Goal: Transaction & Acquisition: Book appointment/travel/reservation

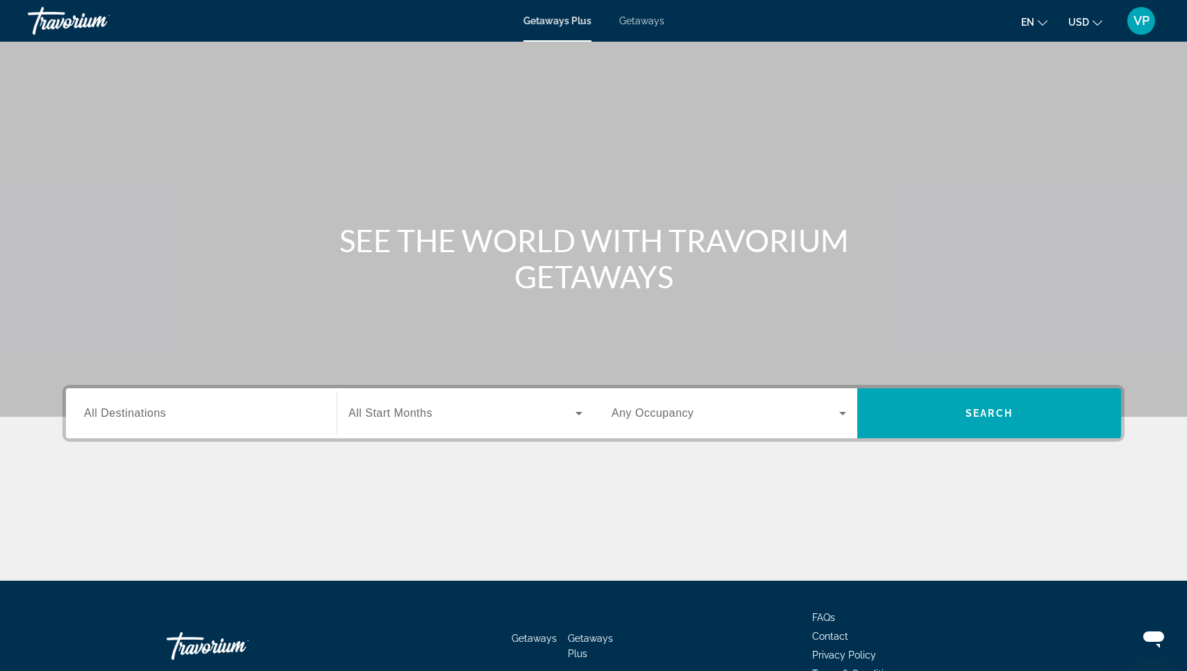
click at [1080, 17] on span "USD" at bounding box center [1078, 22] width 21 height 11
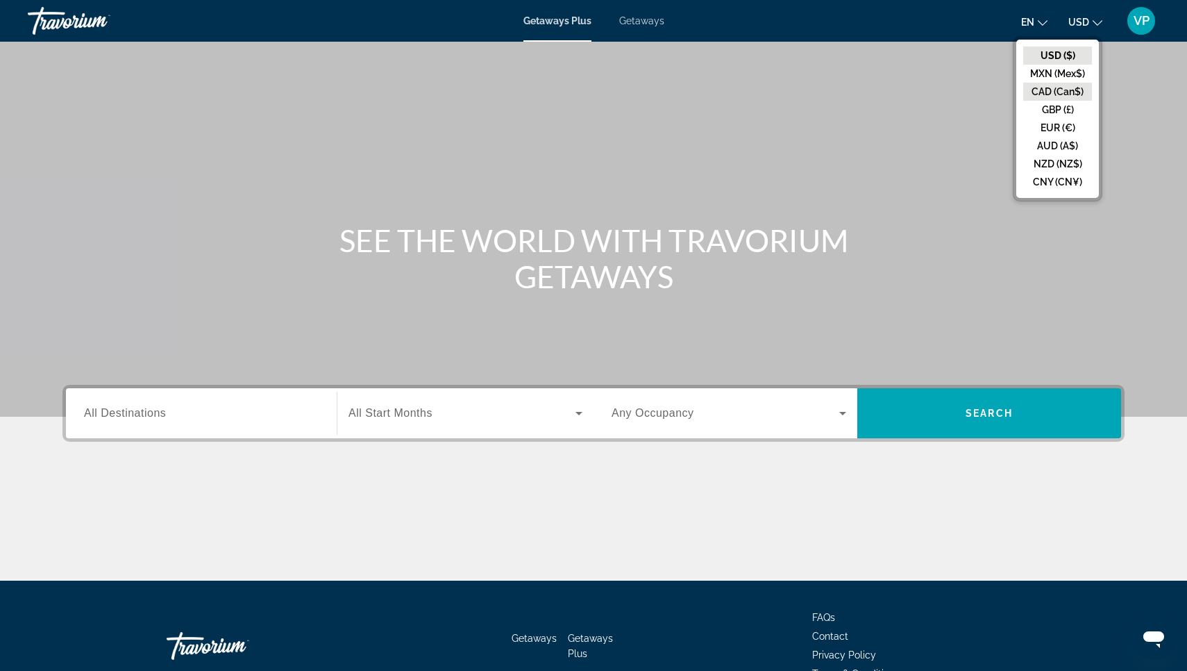
click at [1066, 84] on button "CAD (Can$)" at bounding box center [1057, 92] width 69 height 18
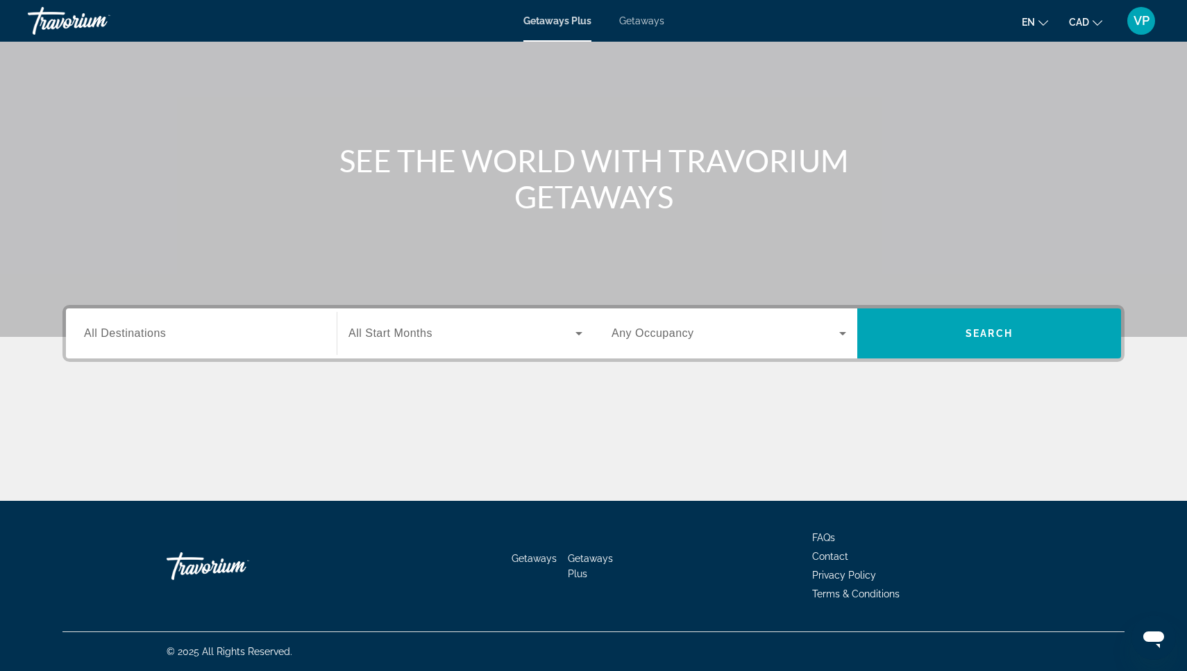
scroll to position [80, 0]
click at [221, 321] on div "Search widget" at bounding box center [201, 334] width 235 height 40
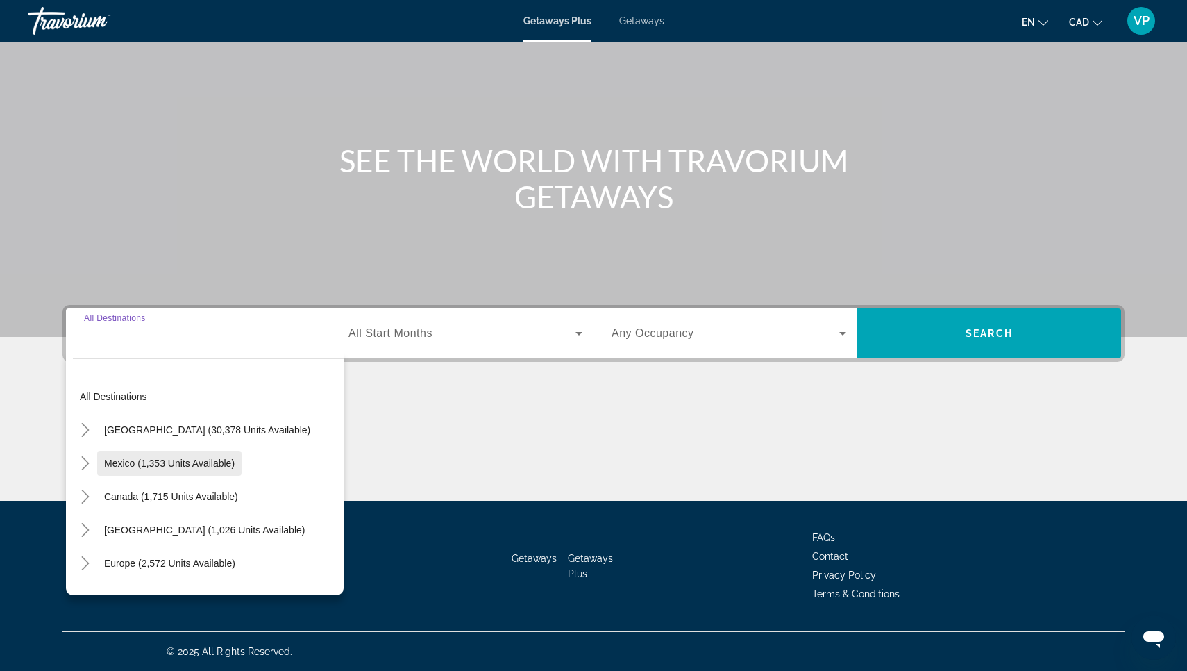
scroll to position [0, 0]
click at [119, 489] on span "Search widget" at bounding box center [171, 496] width 148 height 33
type input "**********"
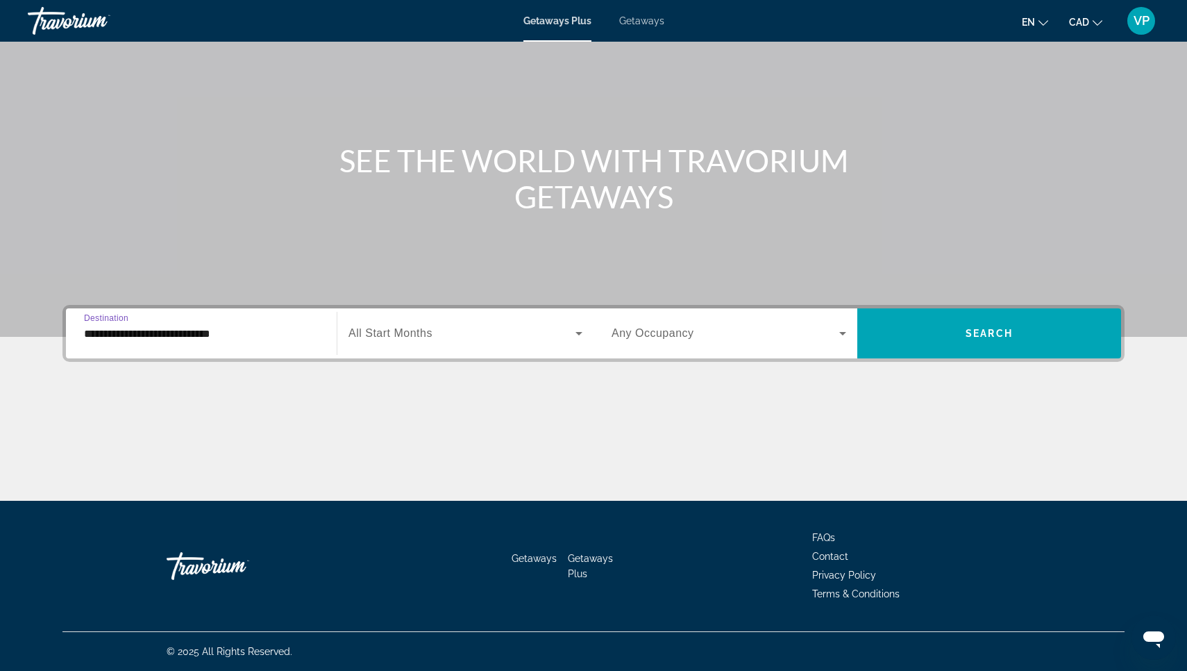
click at [417, 342] on div "Search widget" at bounding box center [465, 333] width 234 height 39
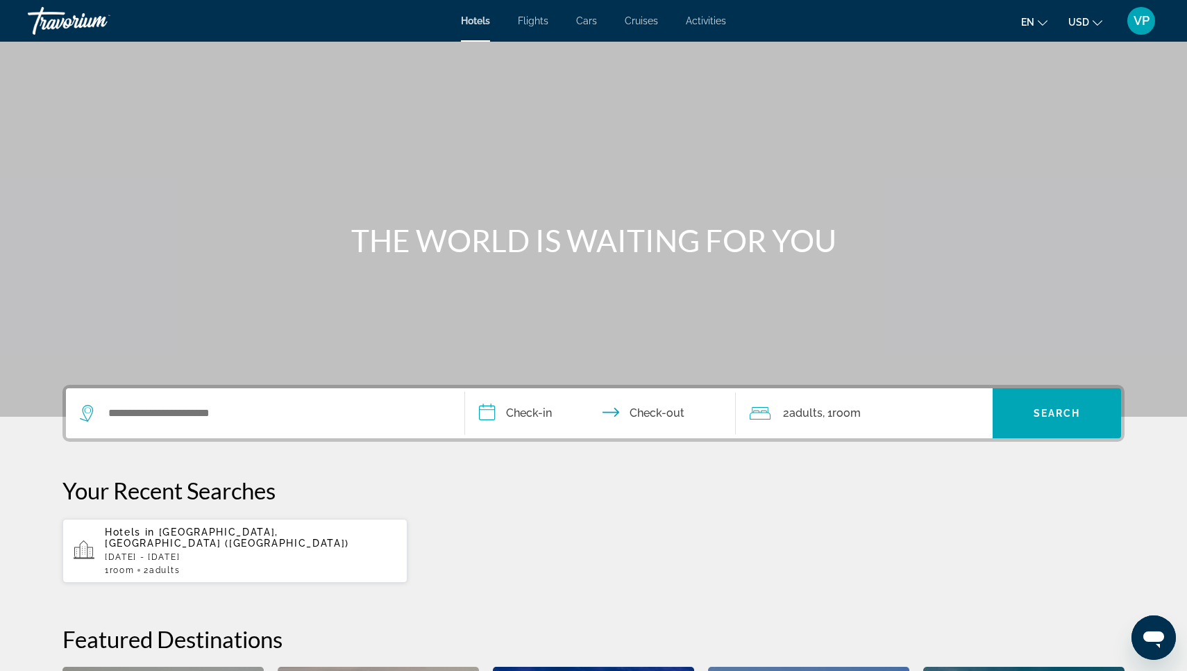
click at [281, 398] on div "Search widget" at bounding box center [265, 413] width 371 height 50
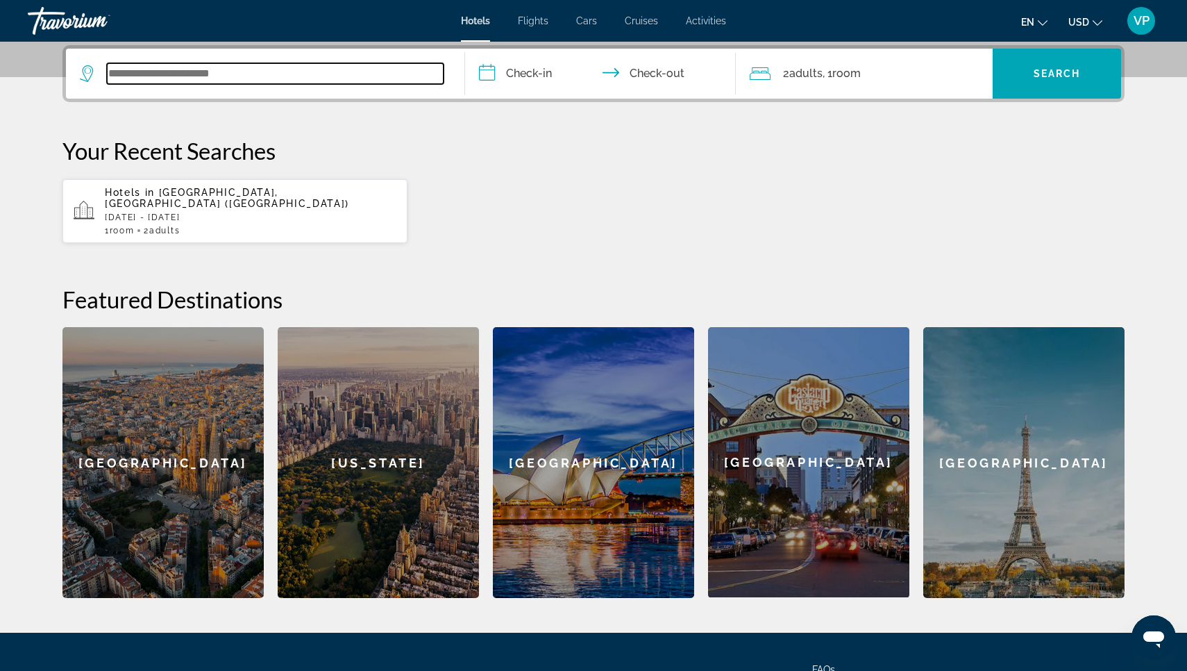
click at [244, 69] on input "Search widget" at bounding box center [275, 73] width 337 height 21
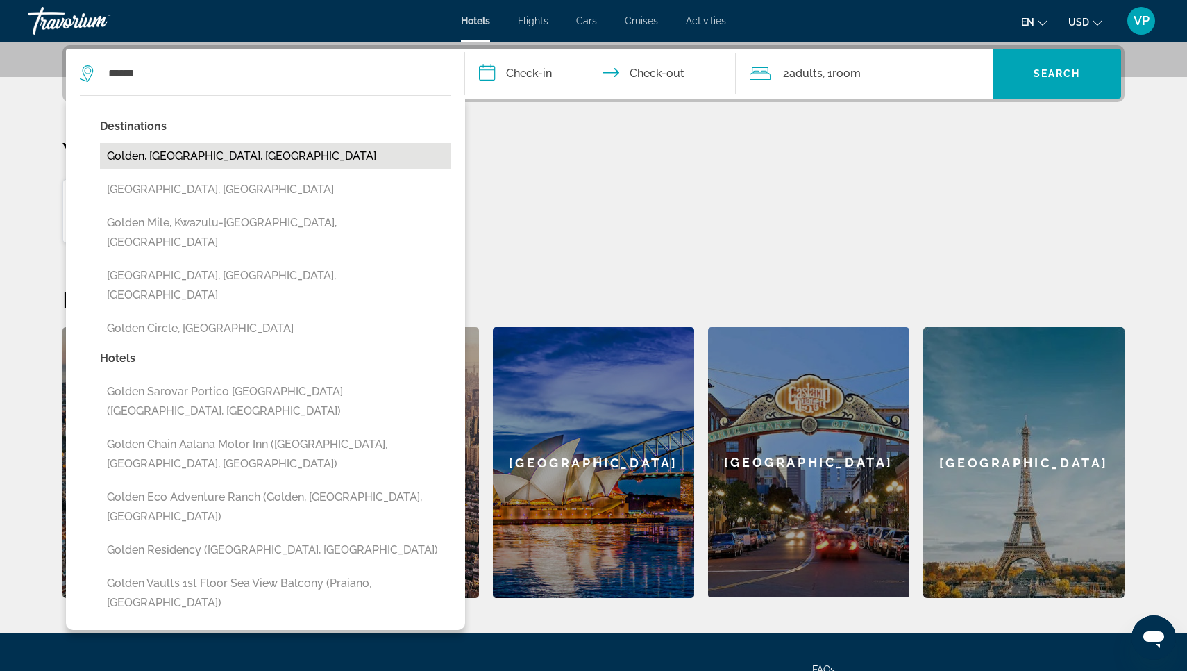
click at [180, 146] on button "Golden, BC, Canada" at bounding box center [275, 156] width 351 height 26
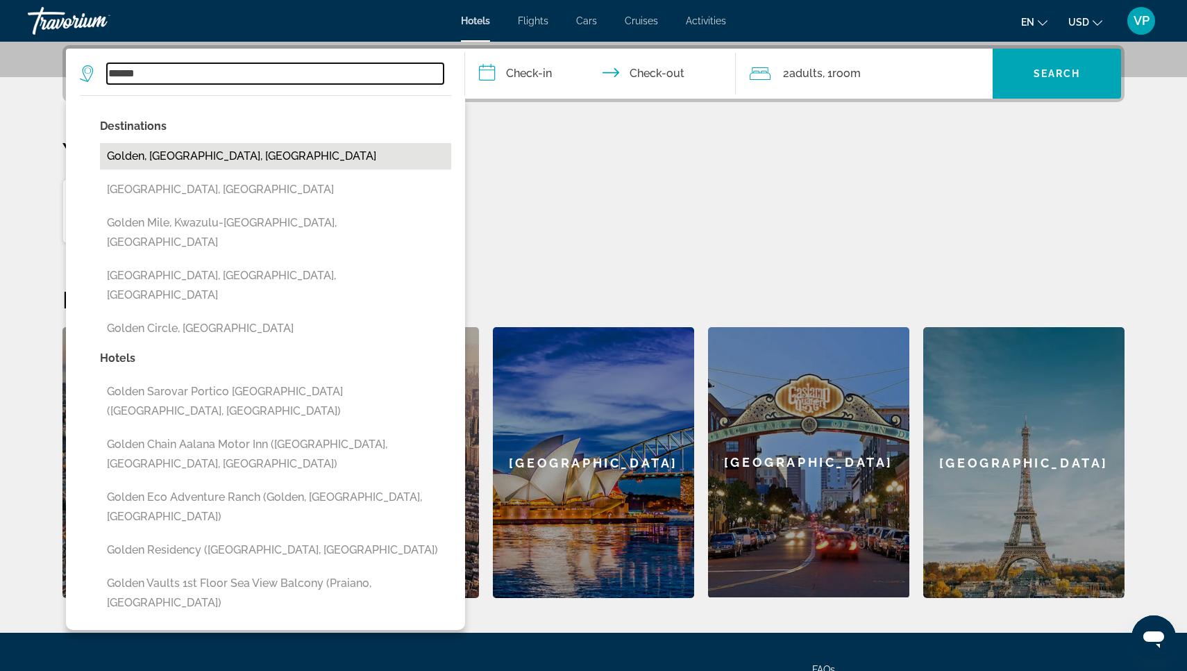
type input "**********"
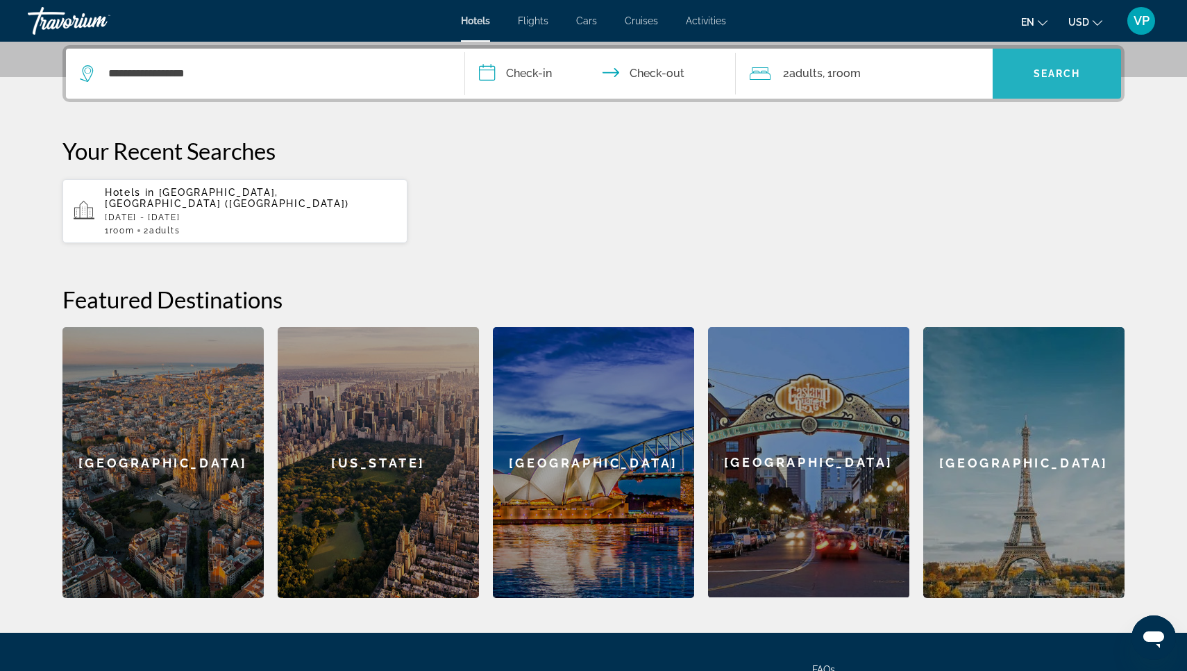
click at [1050, 51] on span "Search widget" at bounding box center [1057, 74] width 128 height 50
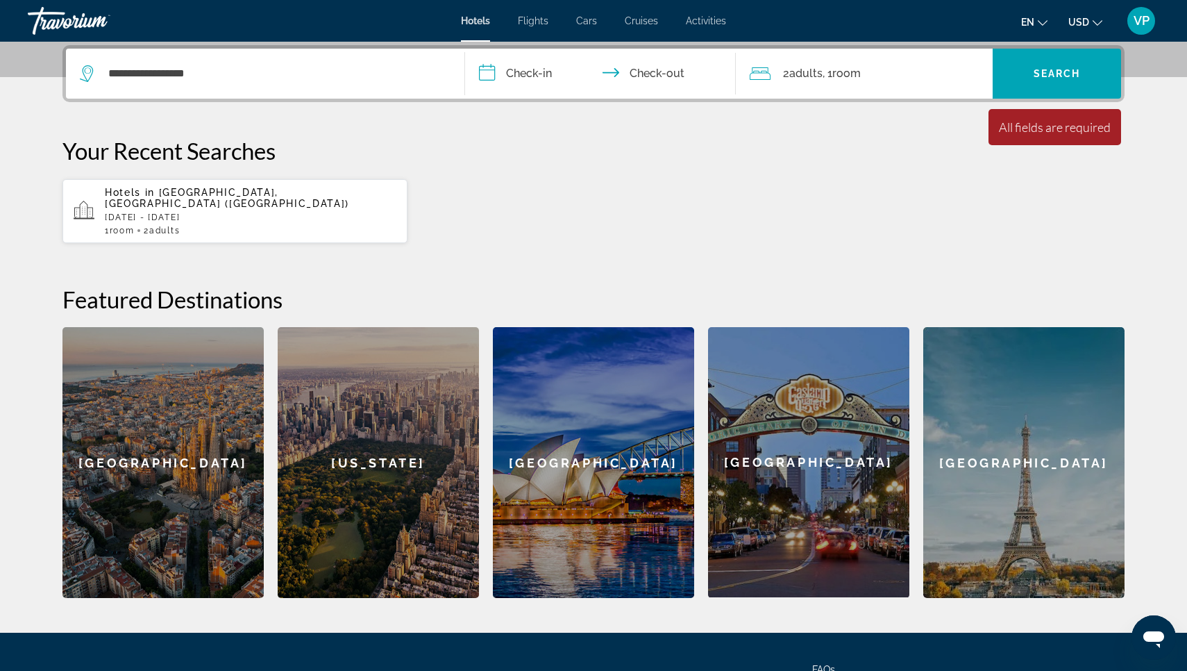
click at [548, 71] on input "**********" at bounding box center [603, 76] width 276 height 54
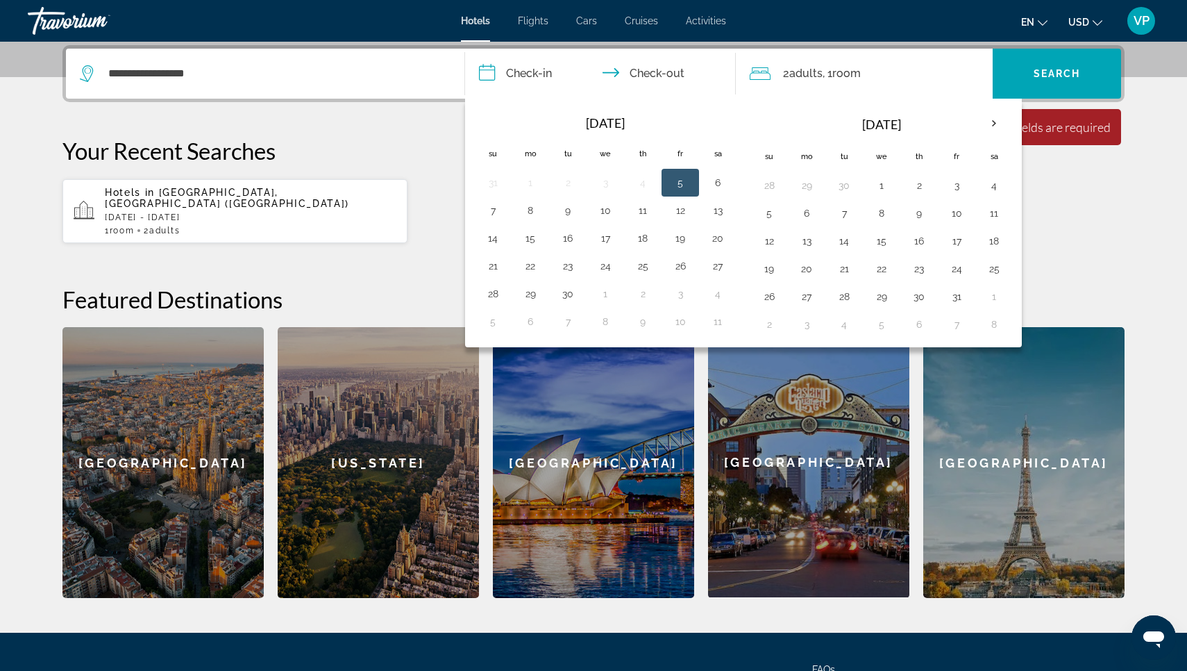
click at [692, 189] on td "5" at bounding box center [680, 183] width 37 height 28
click at [723, 182] on button "6" at bounding box center [718, 182] width 22 height 19
click at [542, 212] on td "8" at bounding box center [530, 210] width 37 height 28
click at [556, 205] on td "9" at bounding box center [567, 210] width 37 height 28
click at [536, 210] on button "8" at bounding box center [530, 210] width 22 height 19
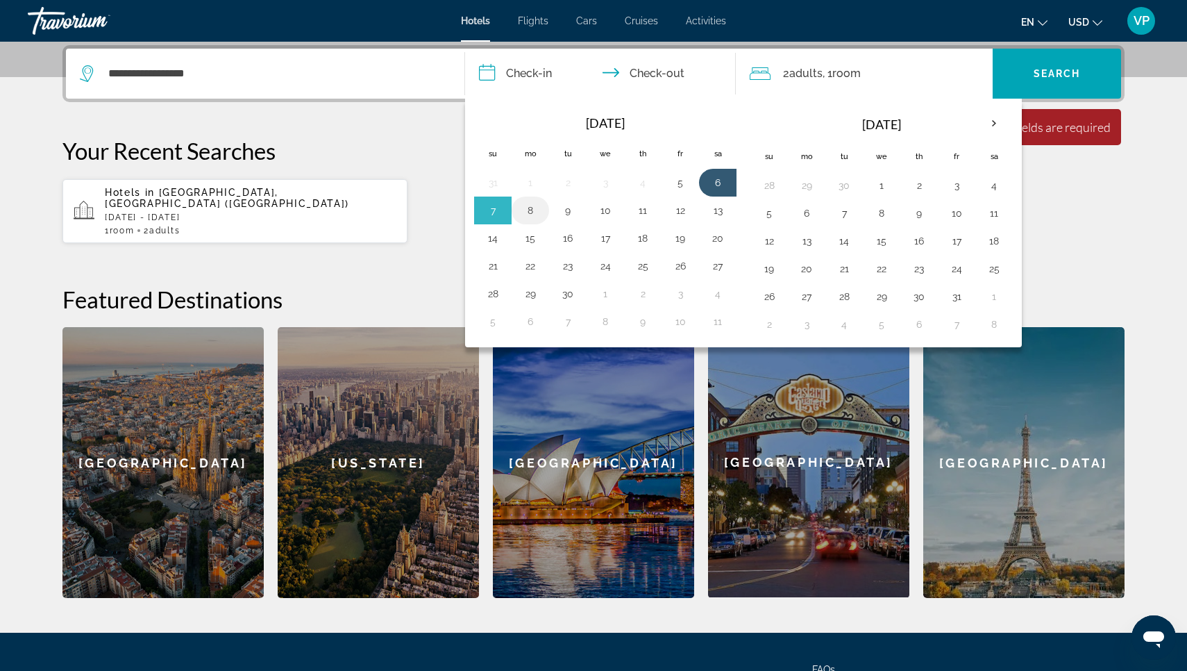
type input "**********"
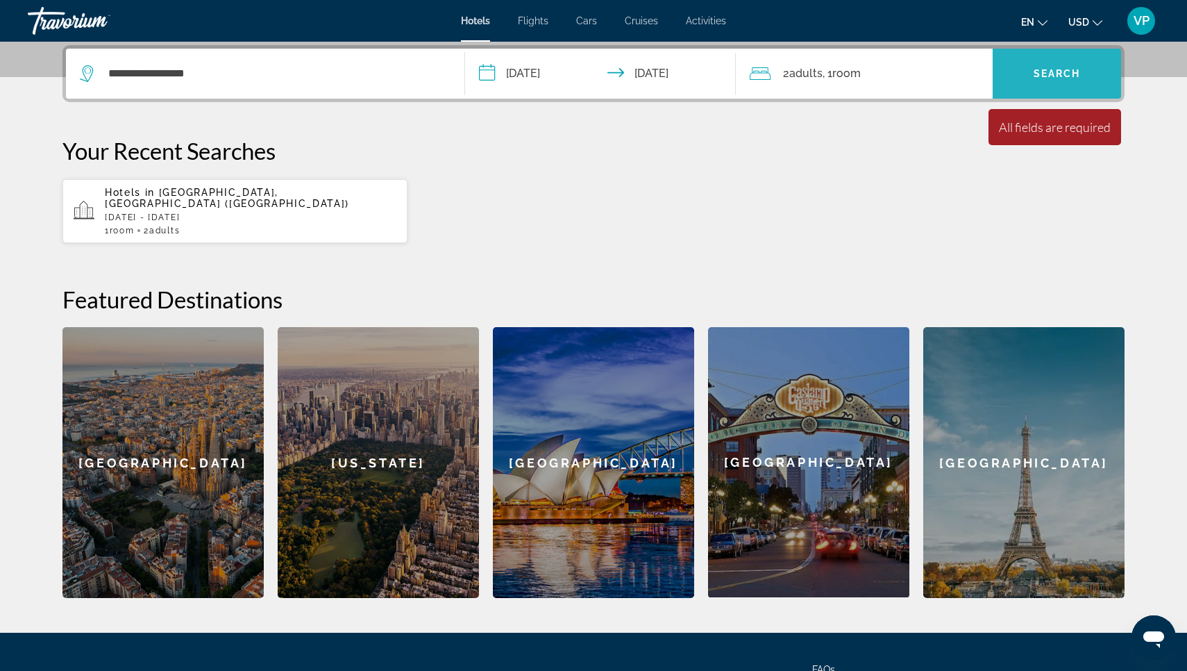
click at [1055, 78] on span "Search" at bounding box center [1057, 73] width 47 height 11
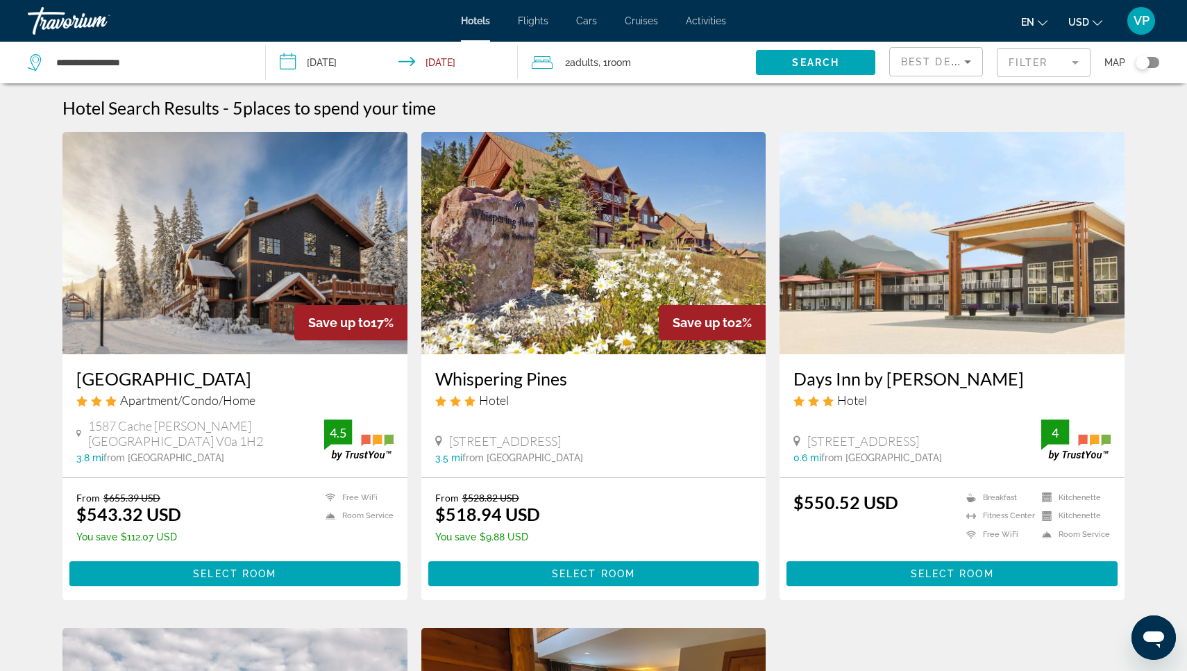
click at [1079, 17] on span "USD" at bounding box center [1078, 22] width 21 height 11
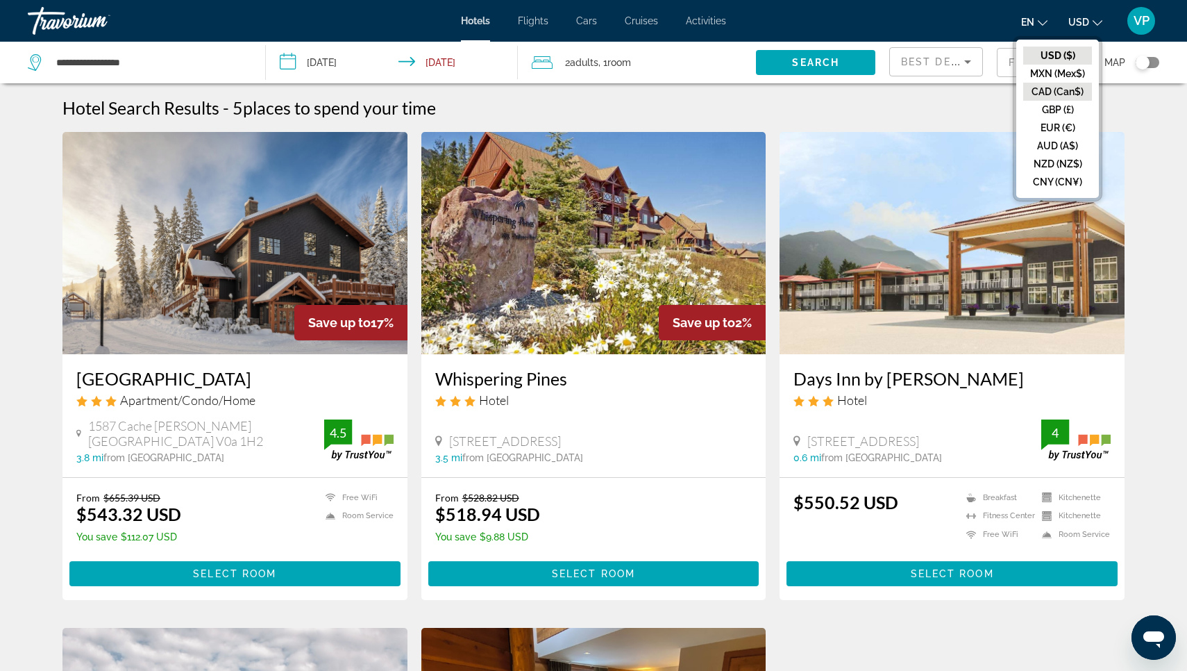
click at [1063, 89] on button "CAD (Can$)" at bounding box center [1057, 92] width 69 height 18
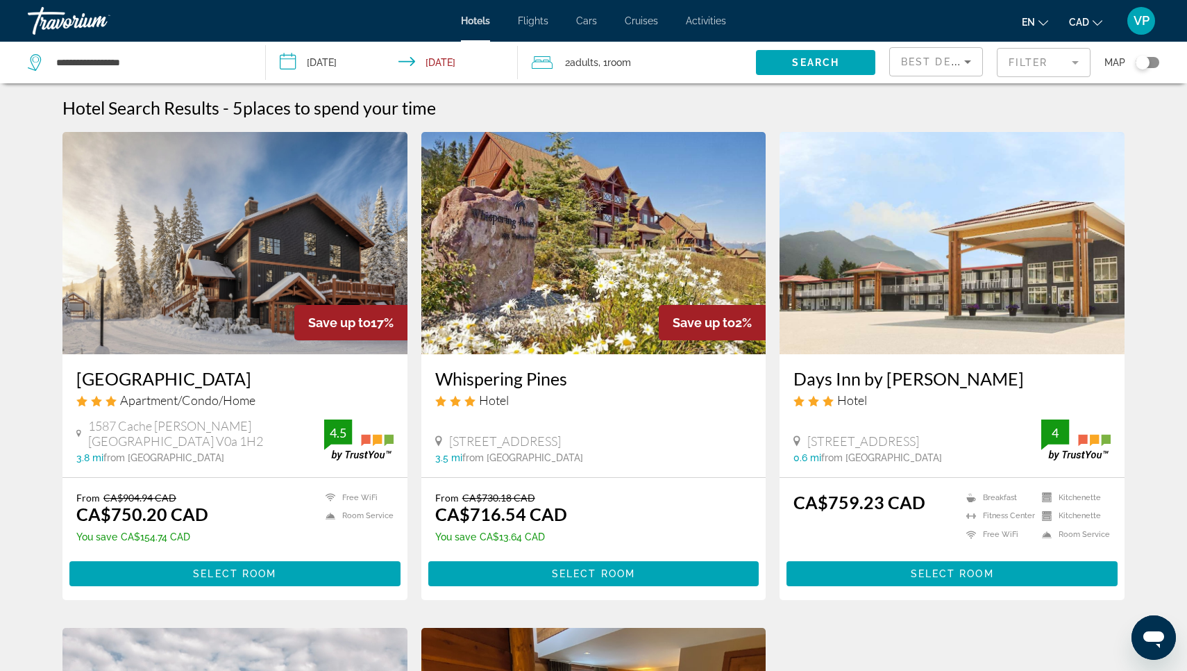
click at [358, 64] on input "**********" at bounding box center [395, 65] width 258 height 46
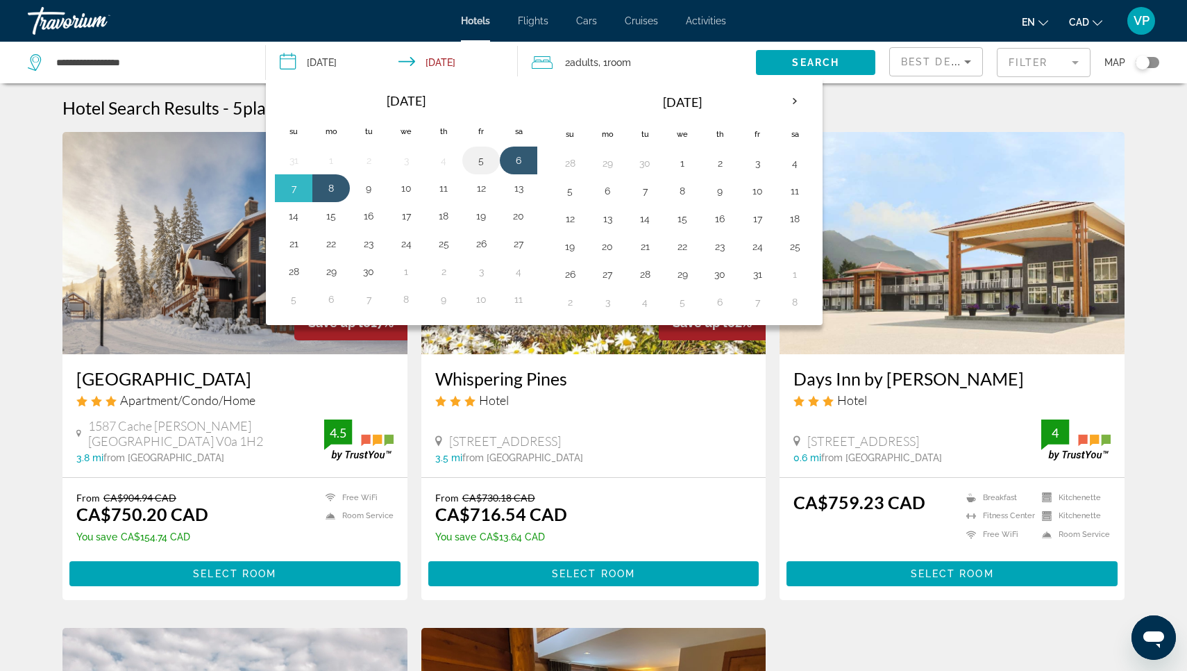
click at [484, 159] on button "5" at bounding box center [481, 160] width 22 height 19
click at [289, 191] on button "7" at bounding box center [294, 187] width 22 height 19
type input "**********"
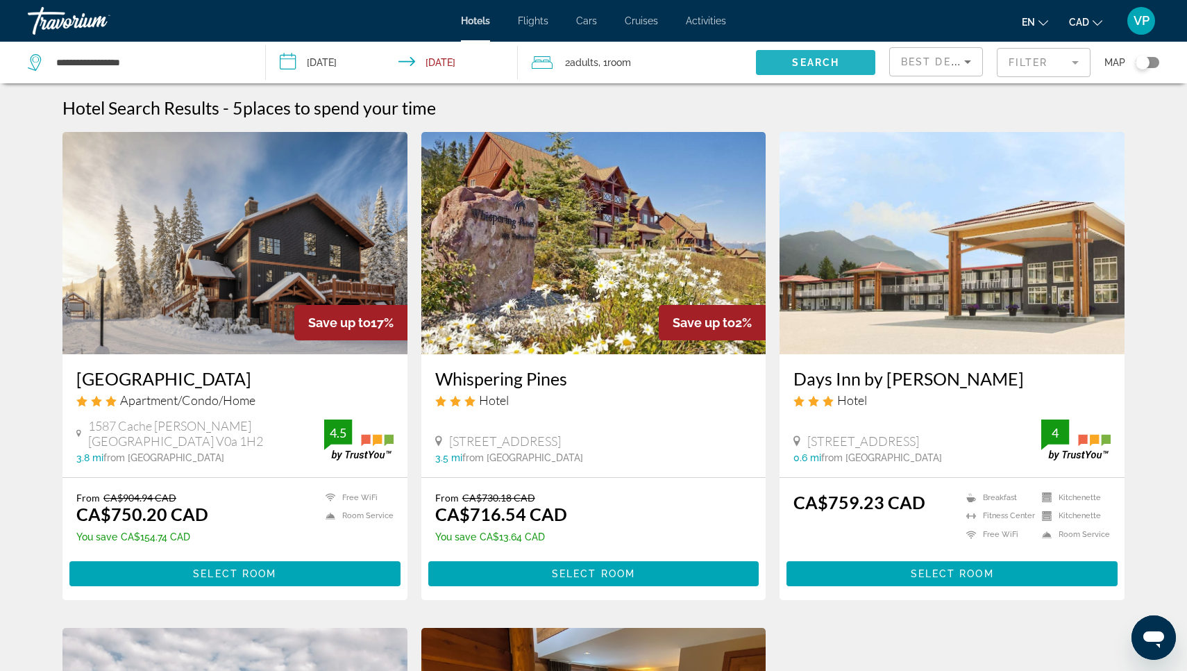
click at [832, 60] on span "Search" at bounding box center [815, 62] width 47 height 11
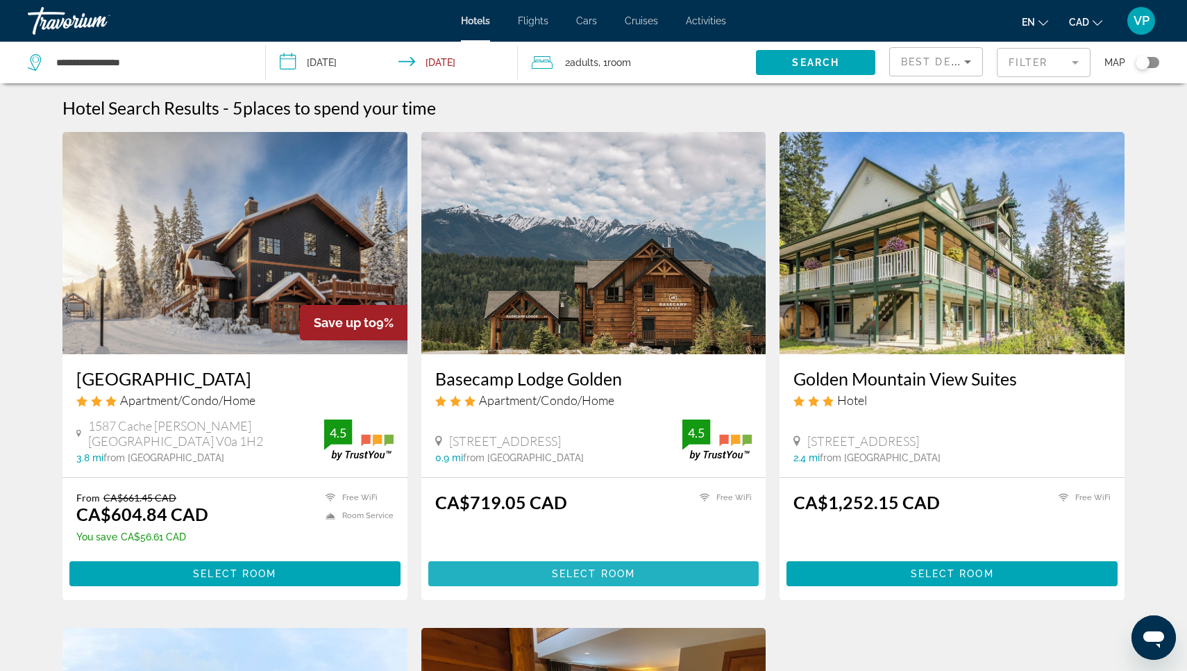
click at [521, 577] on span "Main content" at bounding box center [593, 573] width 331 height 33
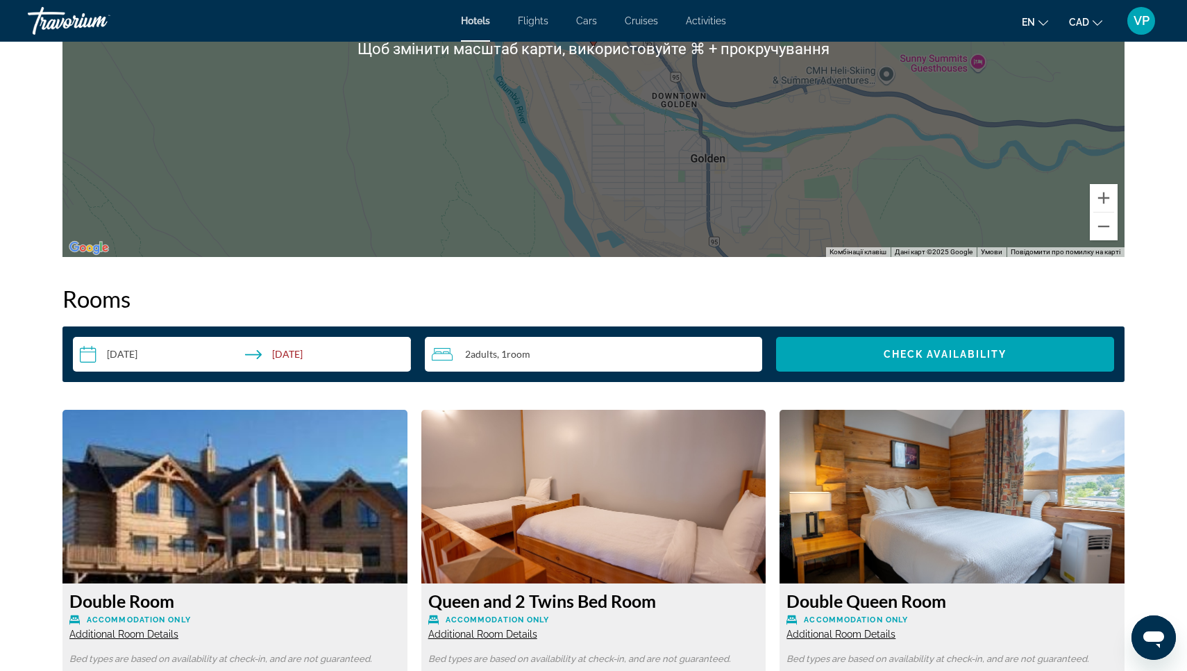
scroll to position [1538, 0]
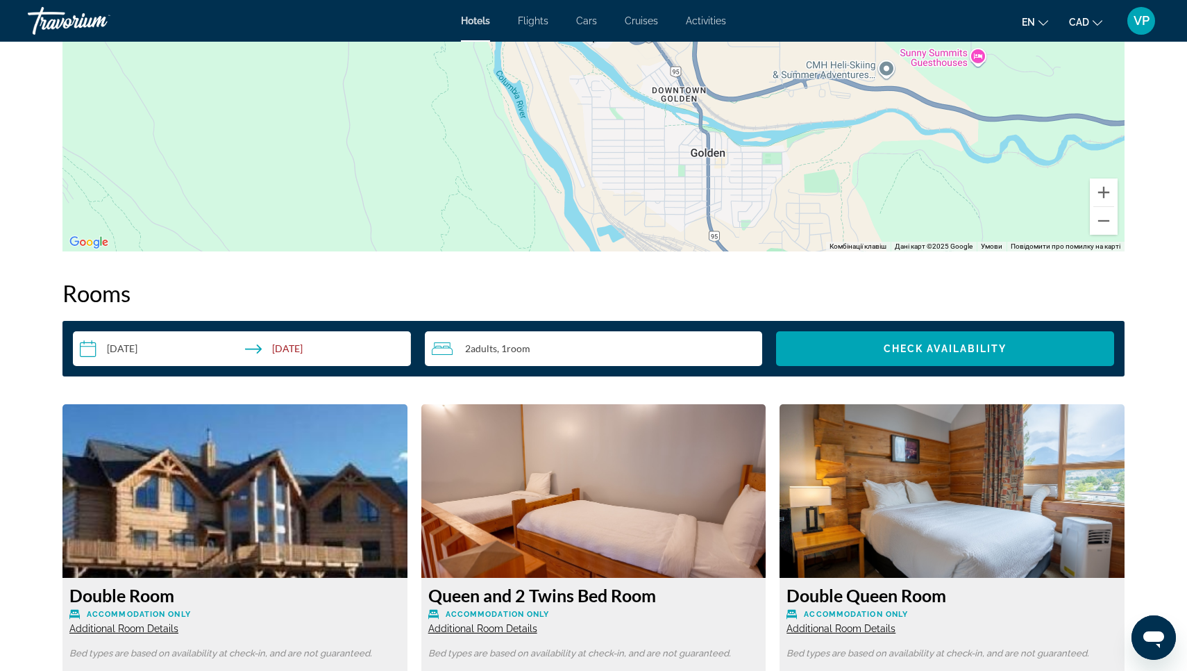
click at [310, 530] on img "Main content" at bounding box center [234, 491] width 345 height 174
click at [548, 521] on img "Main content" at bounding box center [593, 491] width 345 height 174
click at [680, 539] on img "Main content" at bounding box center [593, 491] width 345 height 174
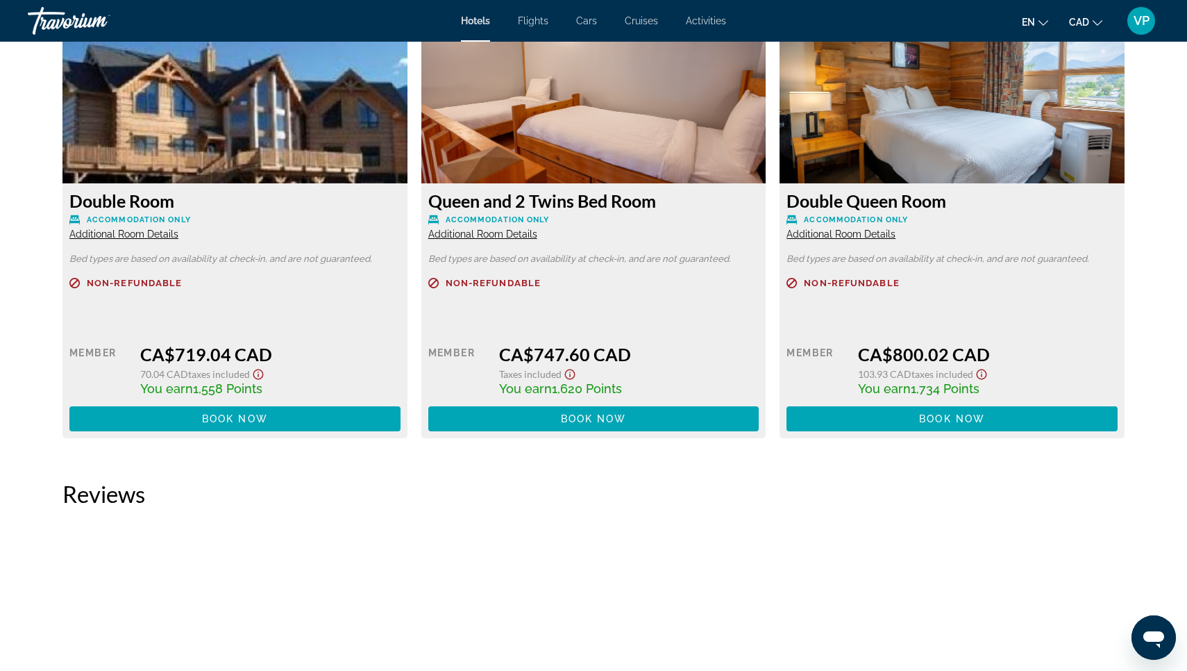
scroll to position [1933, 0]
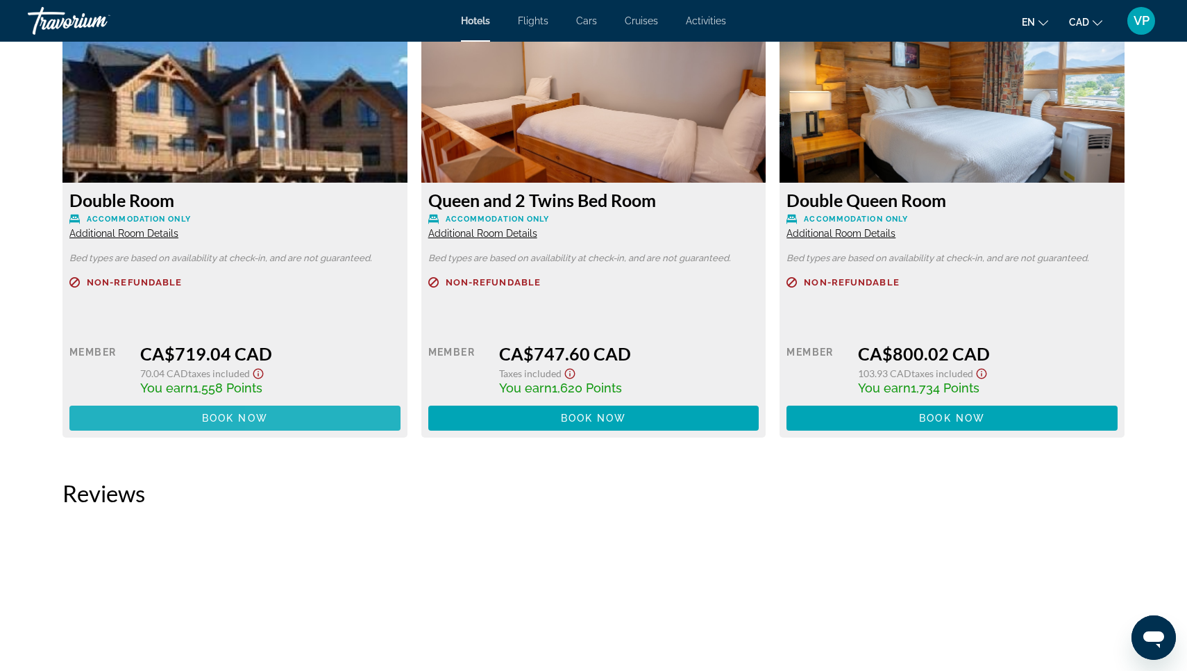
click at [287, 406] on span "Main content" at bounding box center [234, 417] width 331 height 33
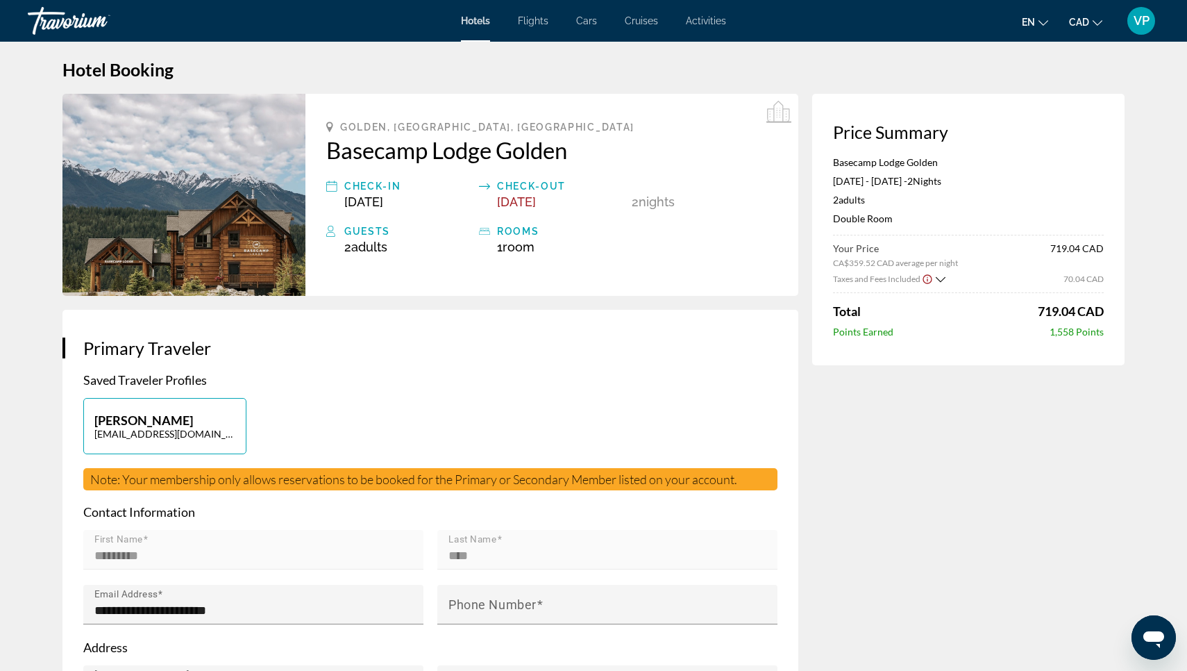
scroll to position [15, 0]
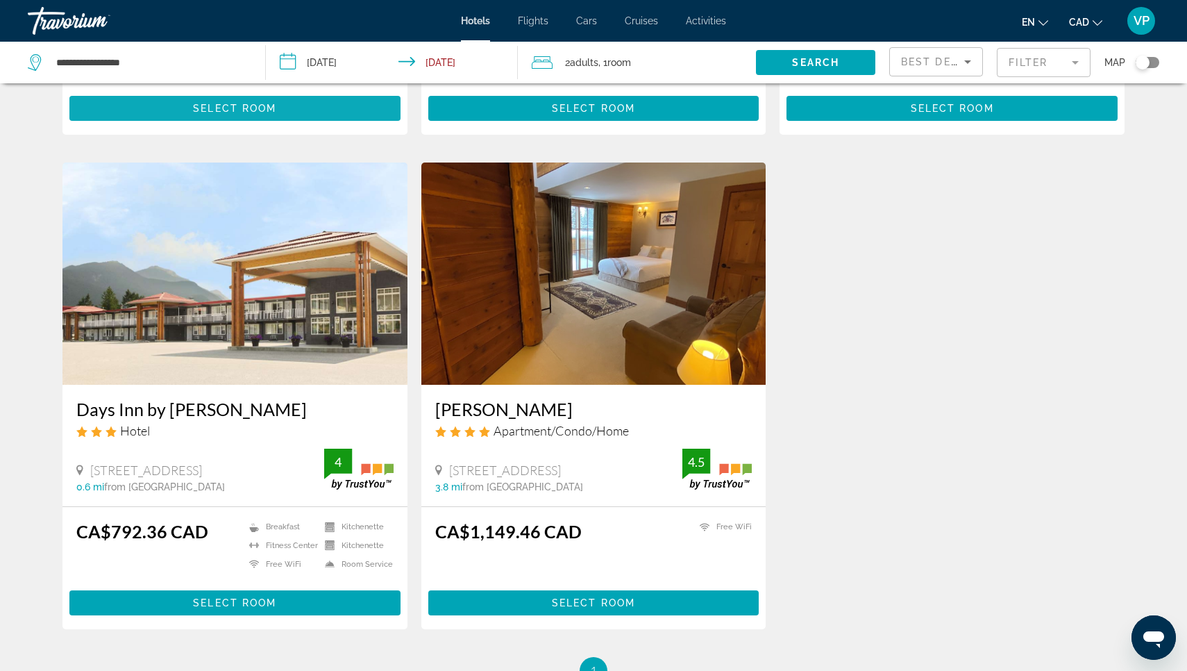
scroll to position [510, 0]
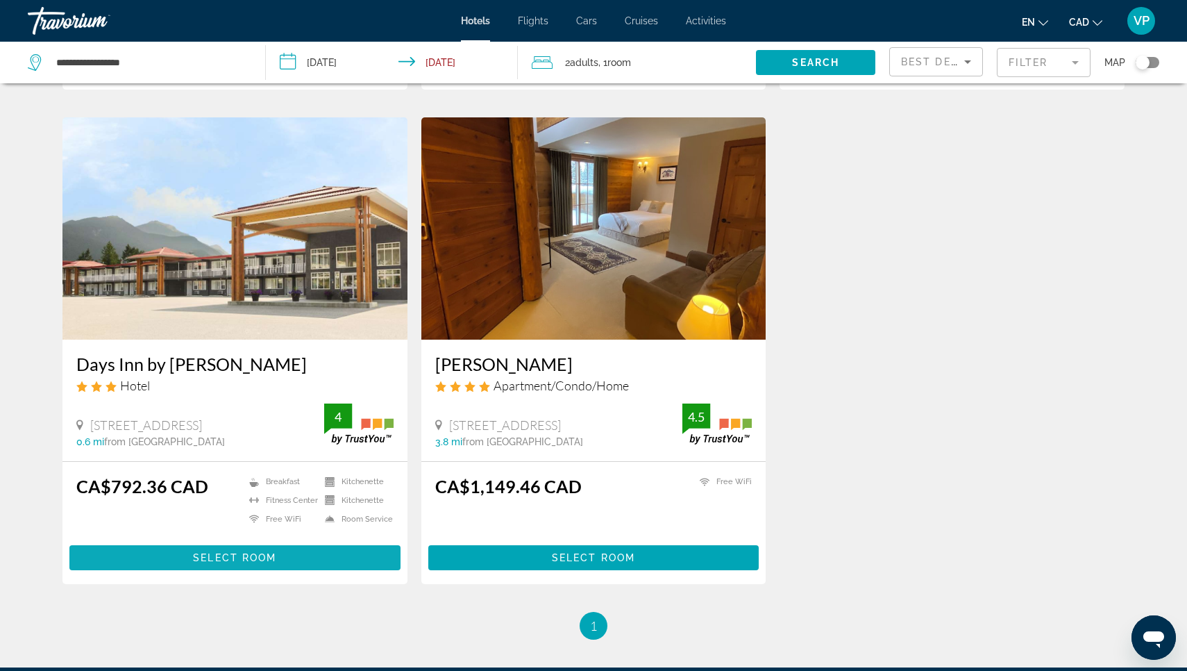
click at [242, 557] on span "Select Room" at bounding box center [234, 557] width 83 height 11
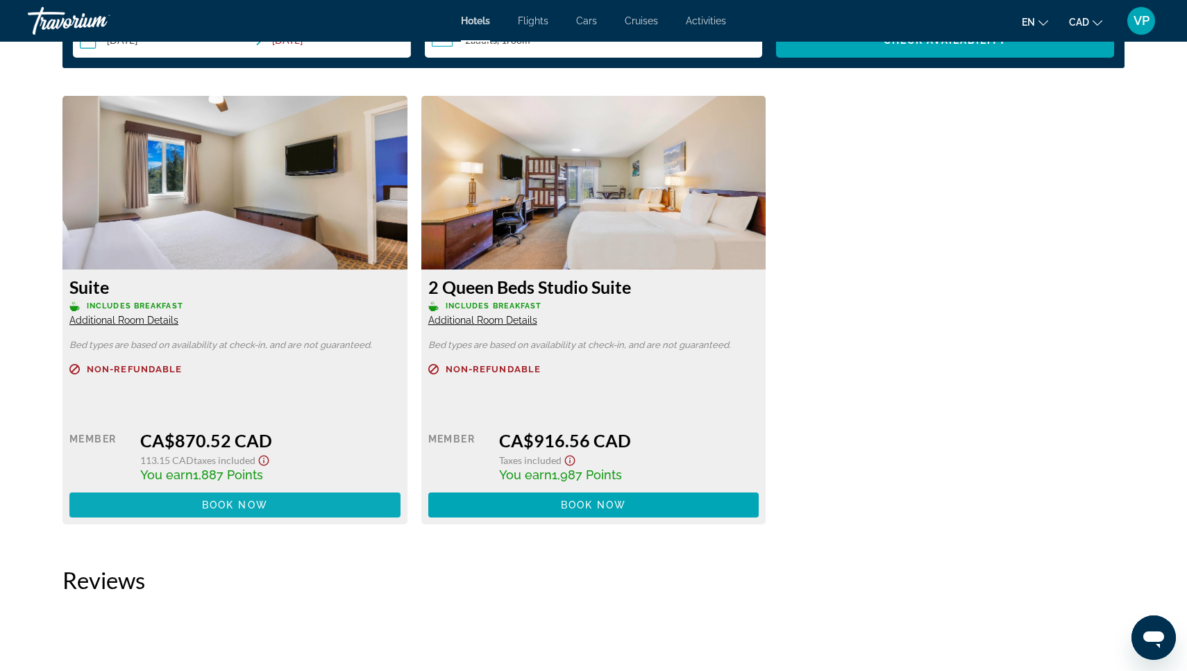
scroll to position [1869, 0]
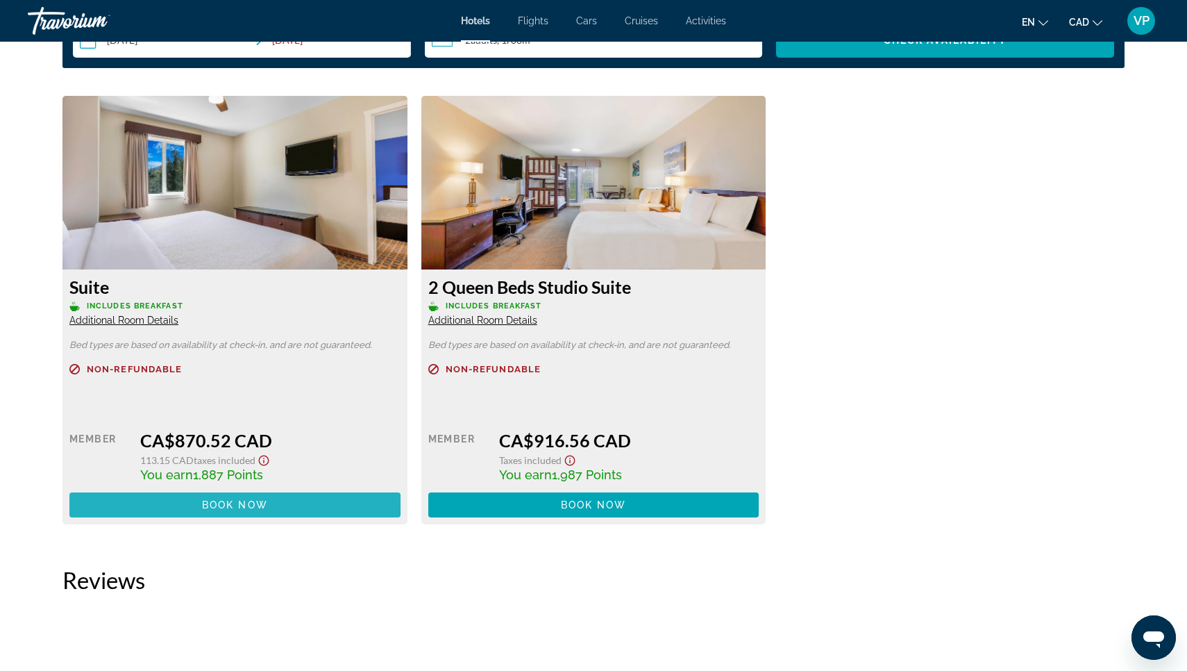
click at [232, 505] on span "Book now" at bounding box center [235, 504] width 66 height 11
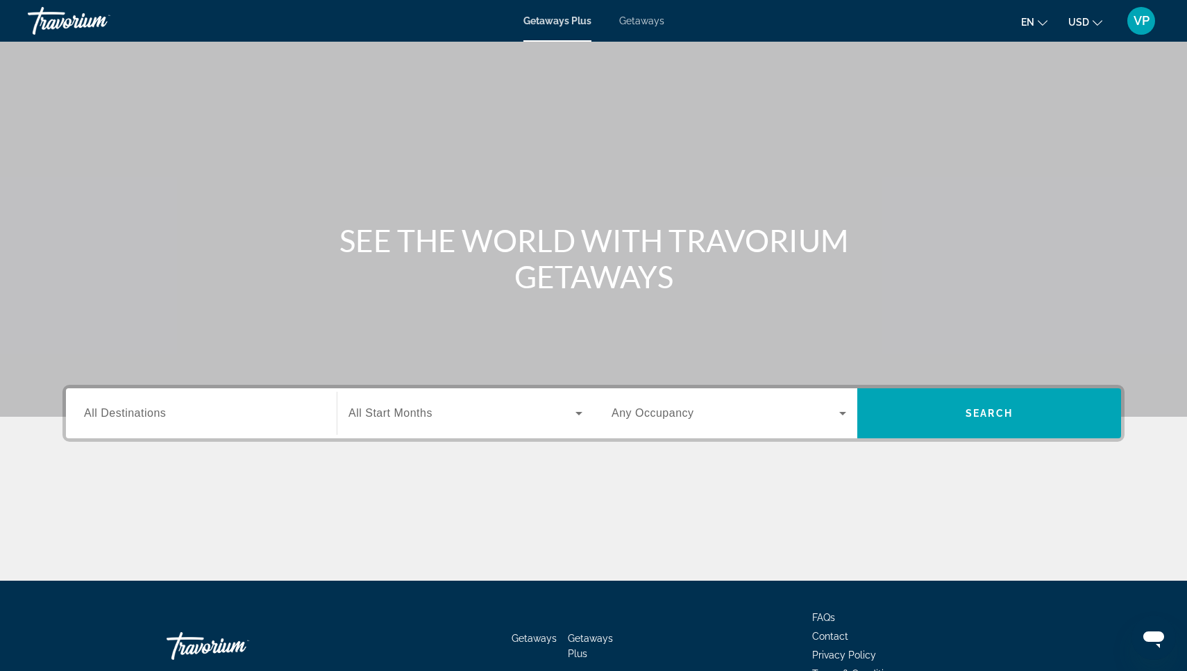
click at [232, 401] on div "Search widget" at bounding box center [201, 414] width 235 height 40
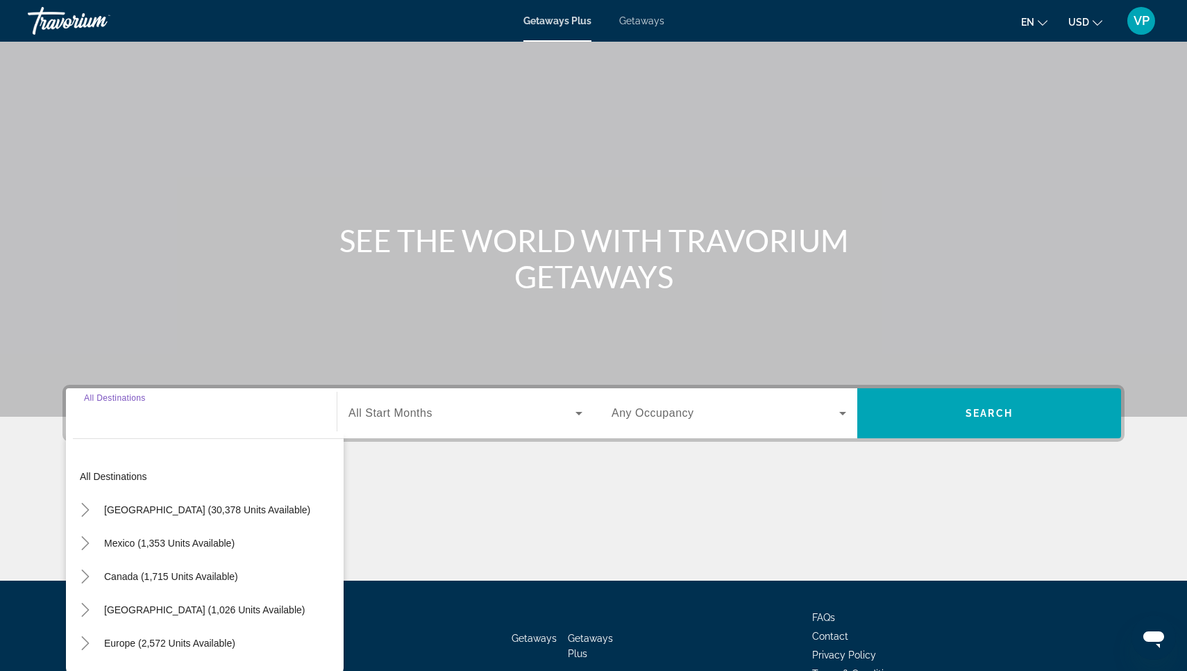
scroll to position [80, 0]
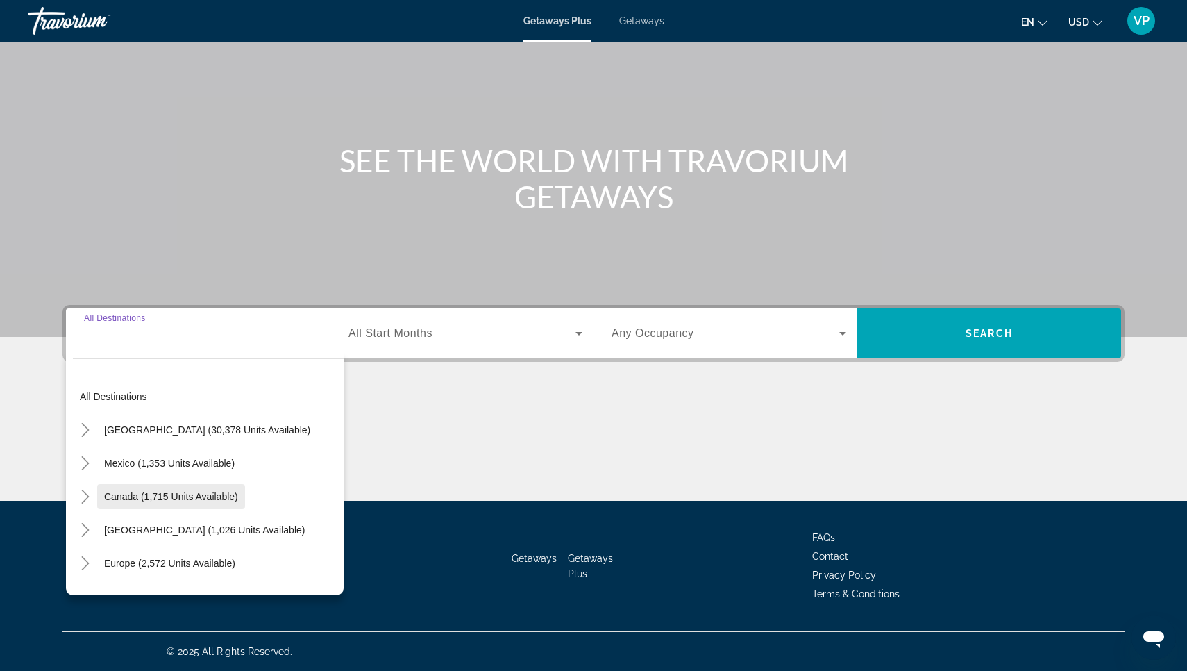
click at [183, 486] on span "Search widget" at bounding box center [171, 496] width 148 height 33
type input "**********"
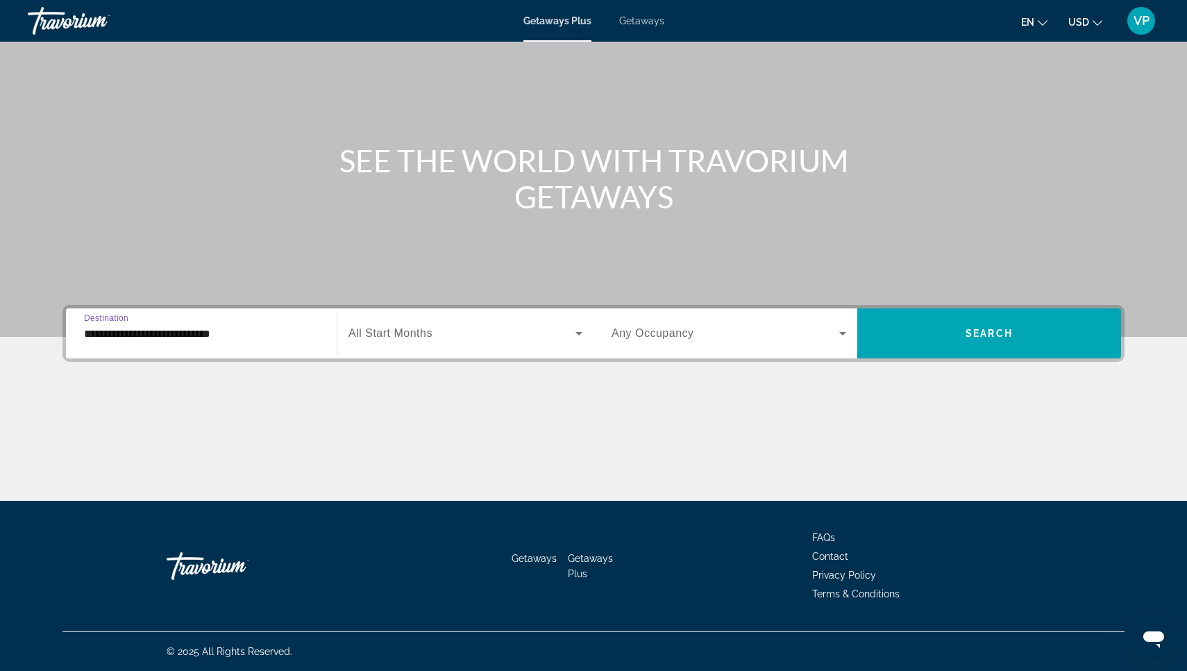
click at [464, 344] on div "Search widget" at bounding box center [465, 333] width 234 height 39
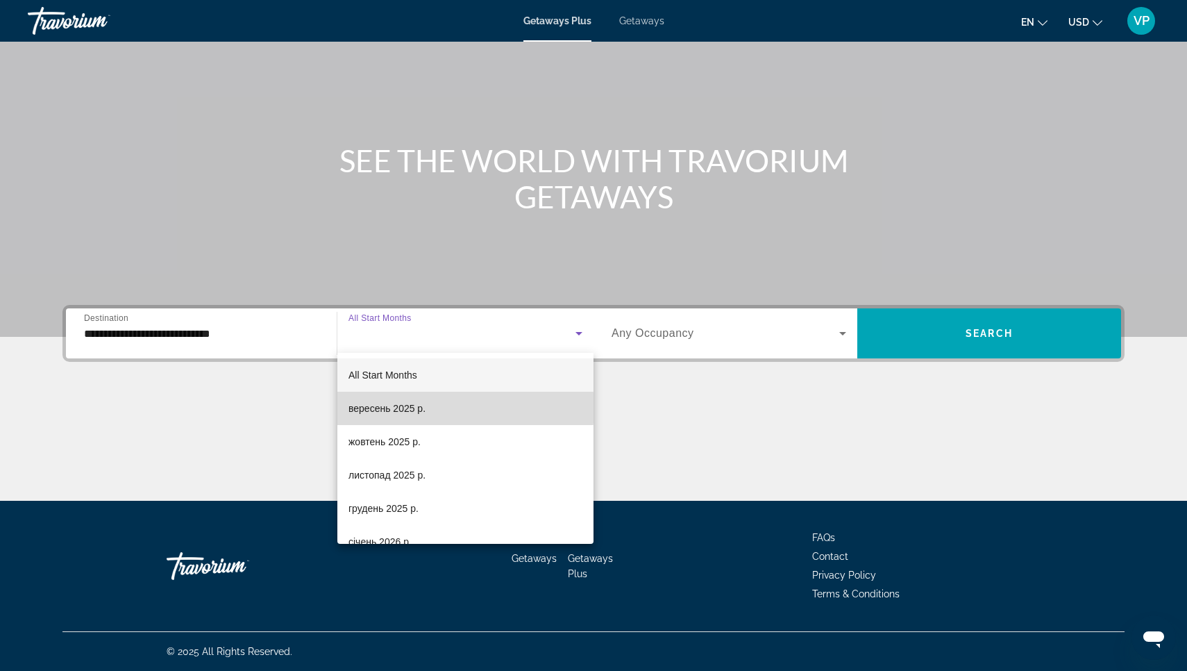
click at [439, 407] on mat-option "вересень 2025 р." at bounding box center [465, 408] width 256 height 33
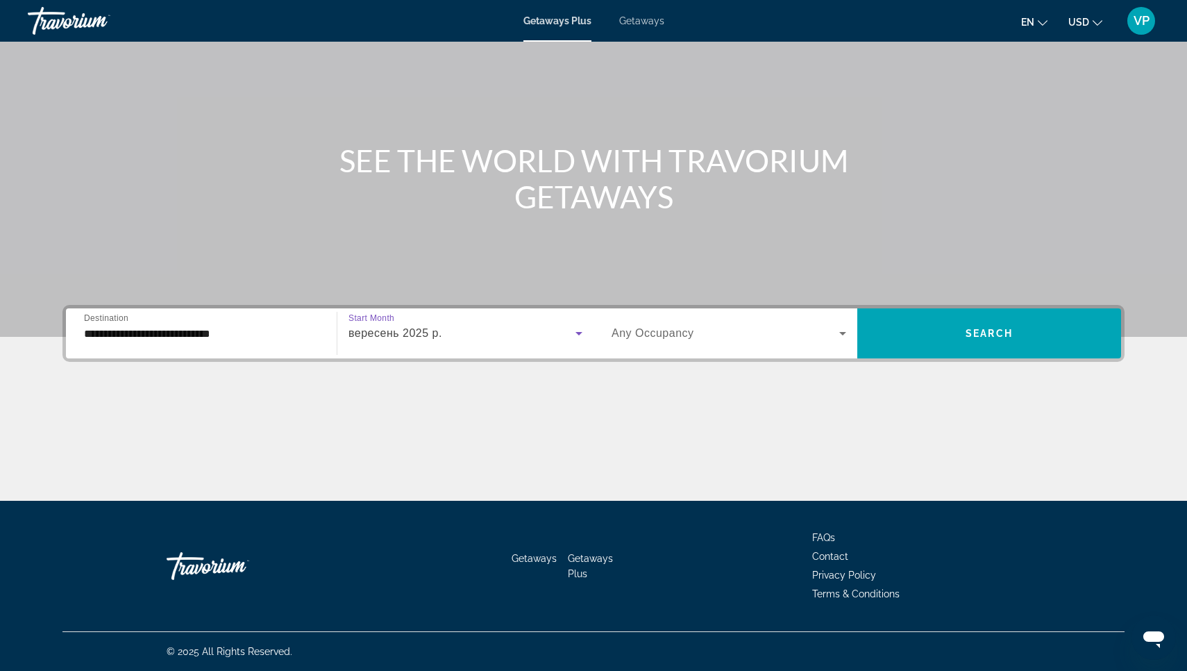
click at [702, 335] on span "Search widget" at bounding box center [726, 333] width 228 height 17
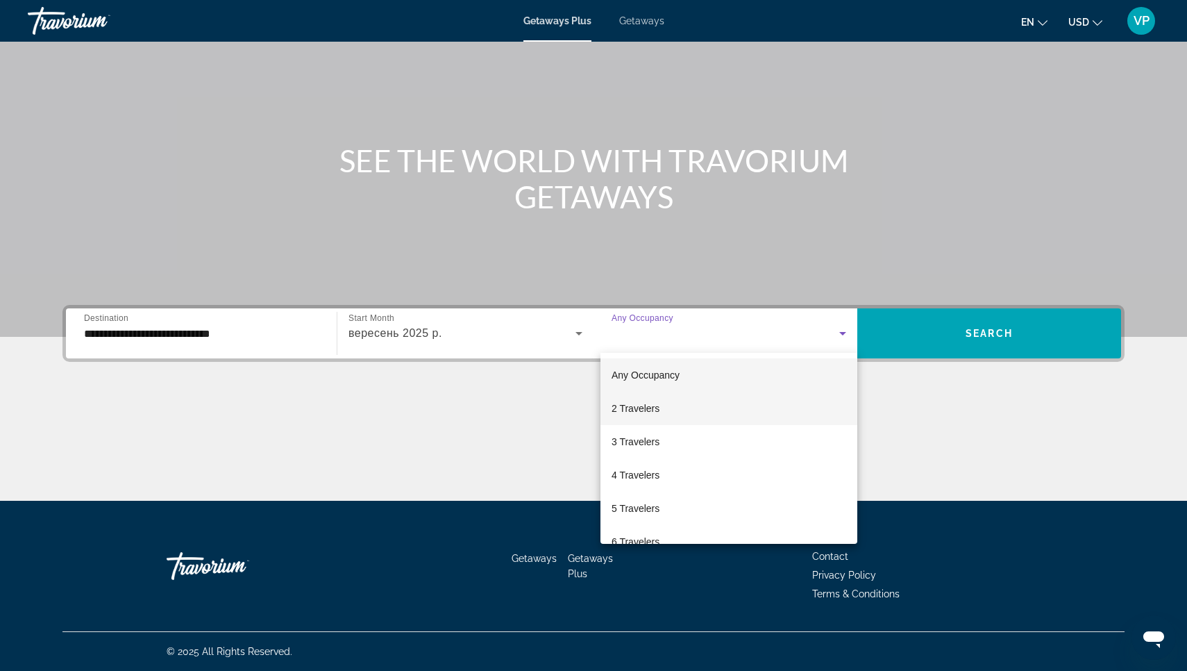
click at [678, 399] on mat-option "2 Travelers" at bounding box center [728, 408] width 257 height 33
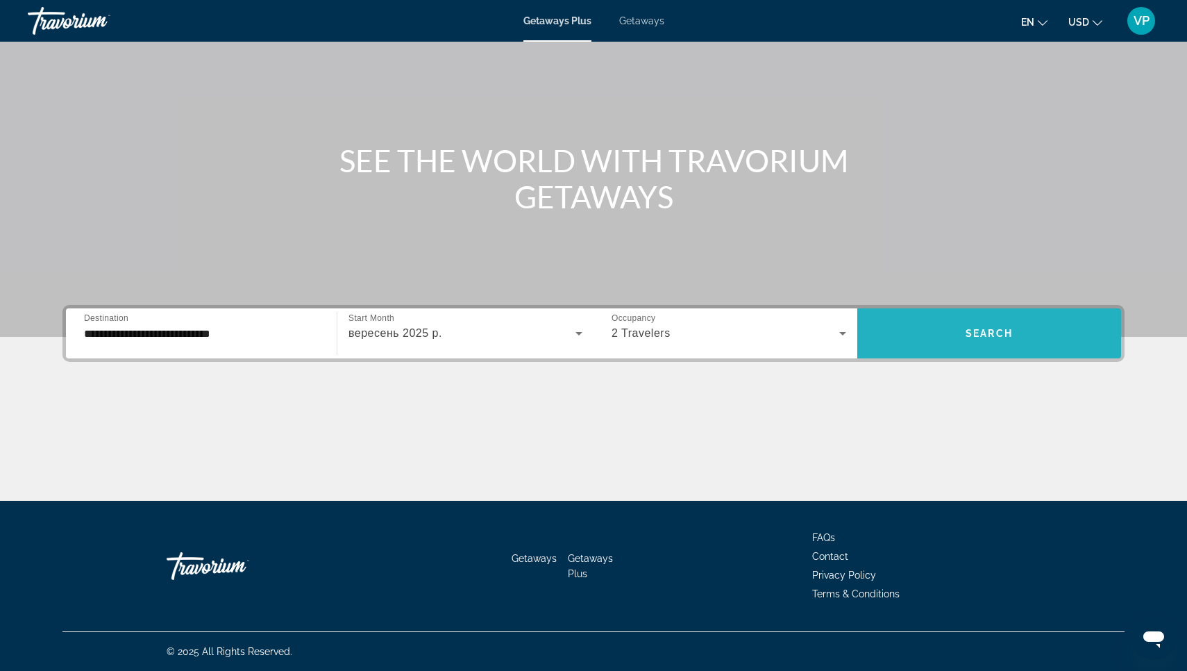
click at [935, 322] on span "Search widget" at bounding box center [989, 333] width 264 height 33
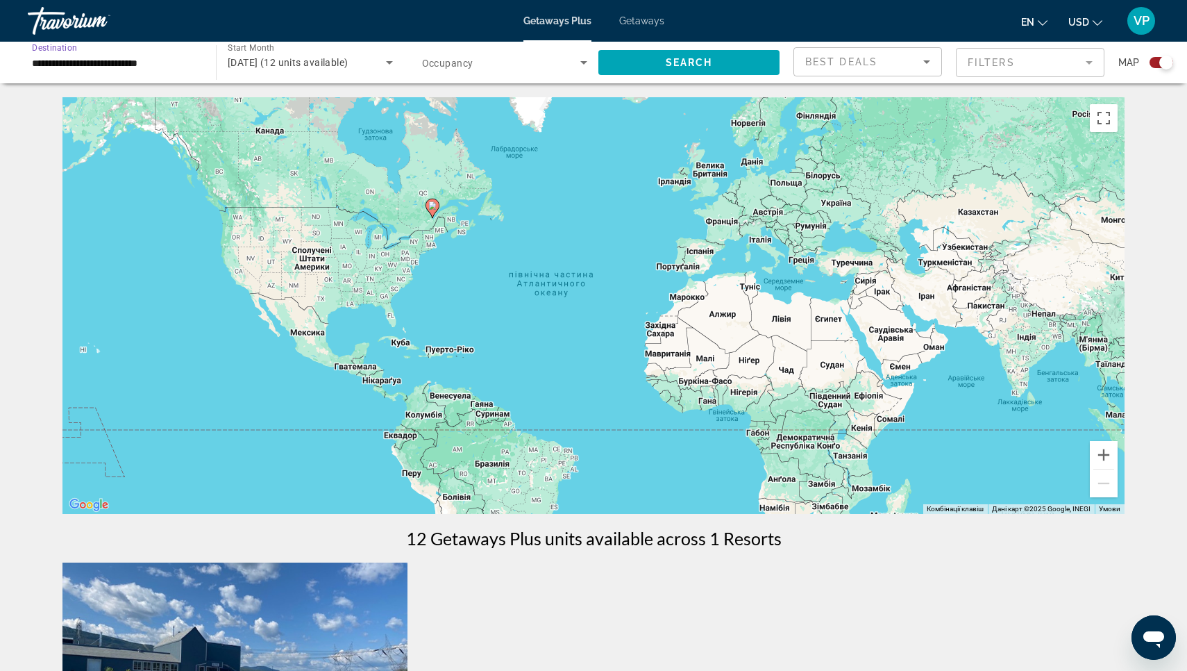
click at [195, 57] on input "**********" at bounding box center [115, 63] width 166 height 17
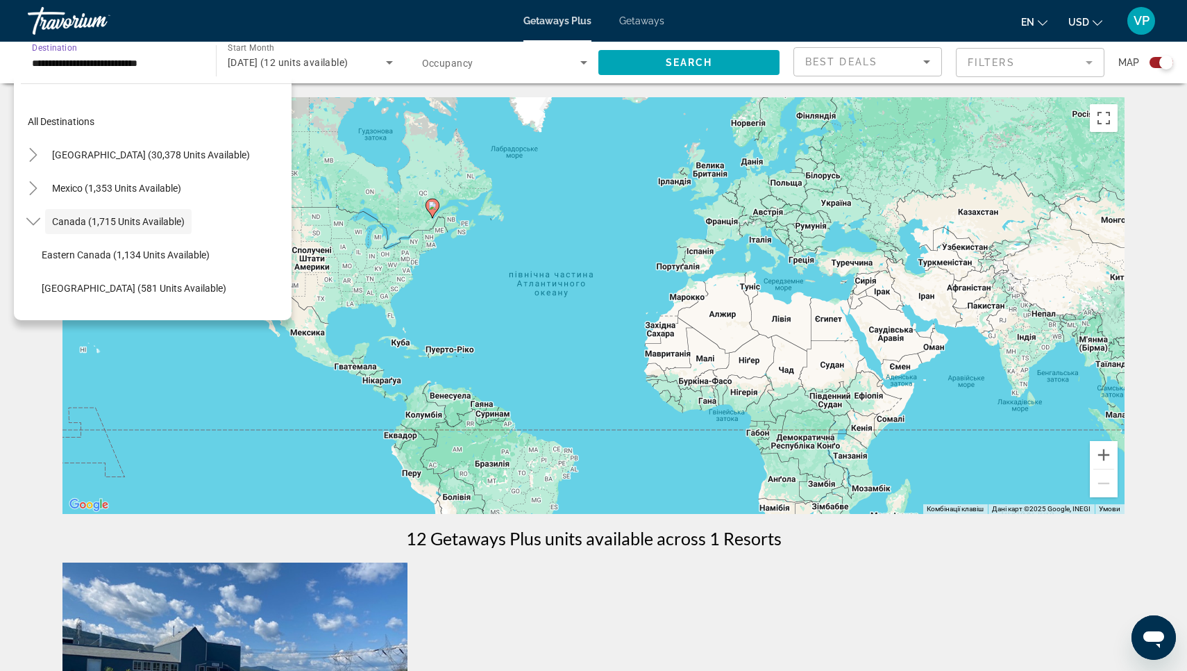
scroll to position [16, 0]
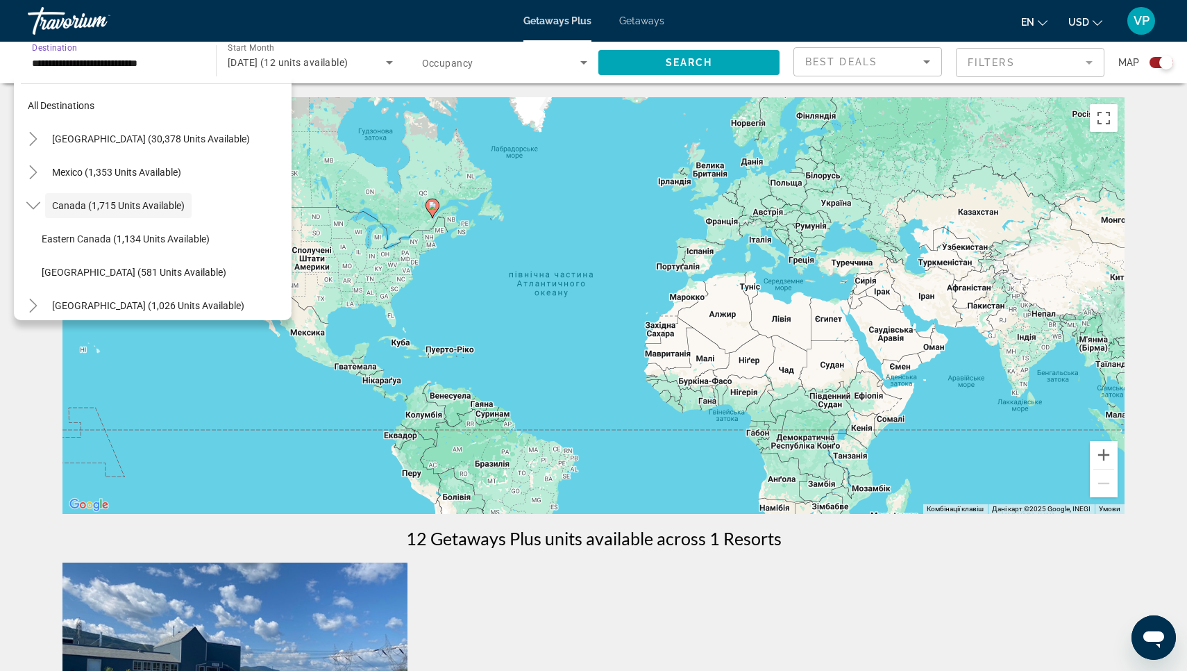
click at [151, 67] on input "**********" at bounding box center [115, 63] width 166 height 17
